Goal: Information Seeking & Learning: Learn about a topic

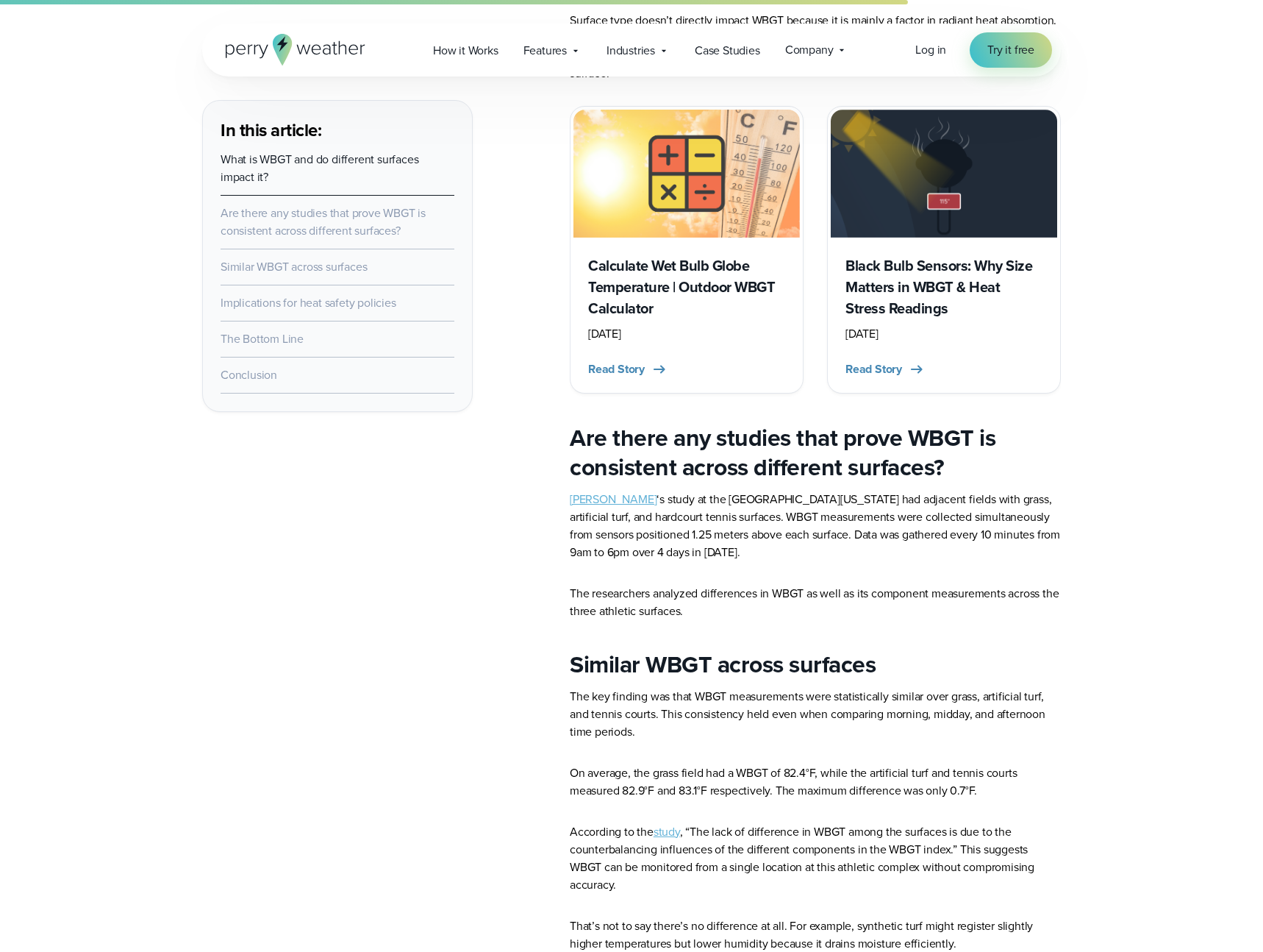
scroll to position [1462, 0]
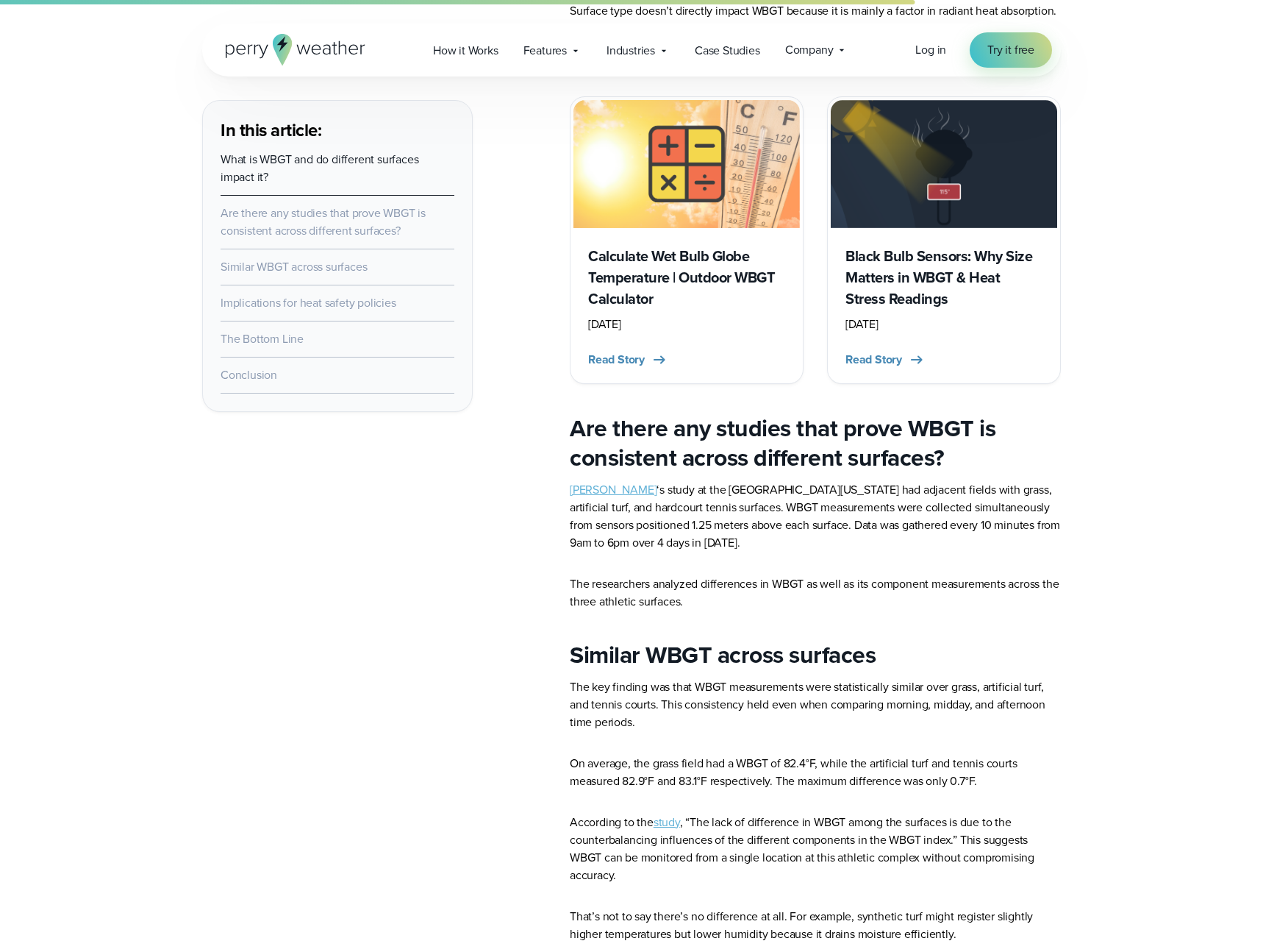
click at [617, 526] on p "Dr. Andrew Grundstein ‘s study at the University of Georgia athletic complex ha…" at bounding box center [816, 516] width 491 height 70
click at [613, 510] on p "Dr. Andrew Grundstein ‘s study at the University of Georgia athletic complex ha…" at bounding box center [816, 516] width 491 height 70
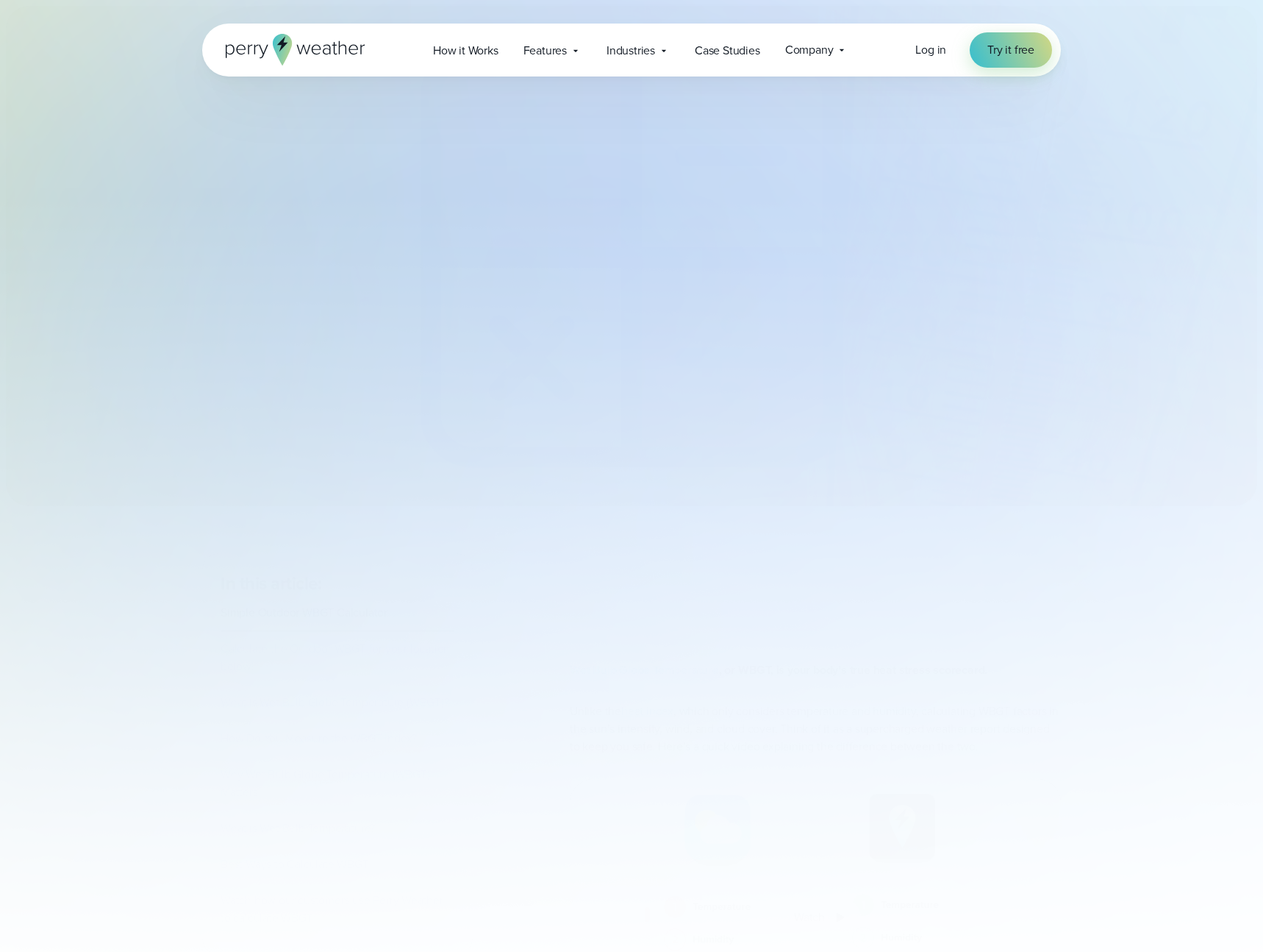
select select "***"
